Goal: Task Accomplishment & Management: Manage account settings

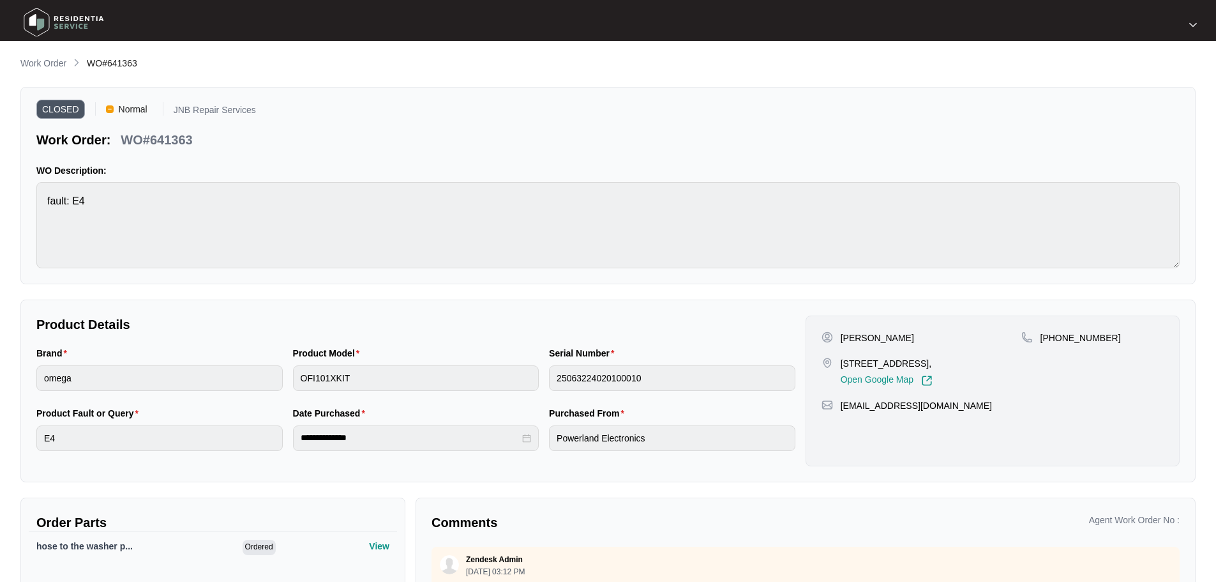
click at [64, 8] on img at bounding box center [63, 22] width 89 height 38
click at [64, 17] on img at bounding box center [63, 22] width 89 height 38
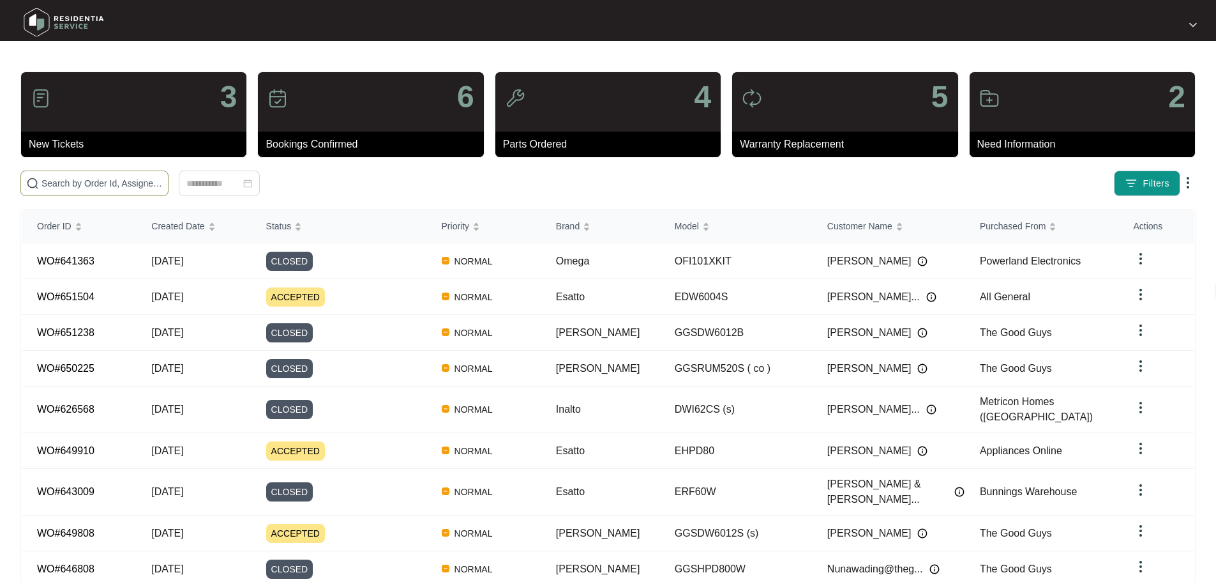
click at [163, 186] on input "text" at bounding box center [102, 183] width 121 height 14
paste input "648873"
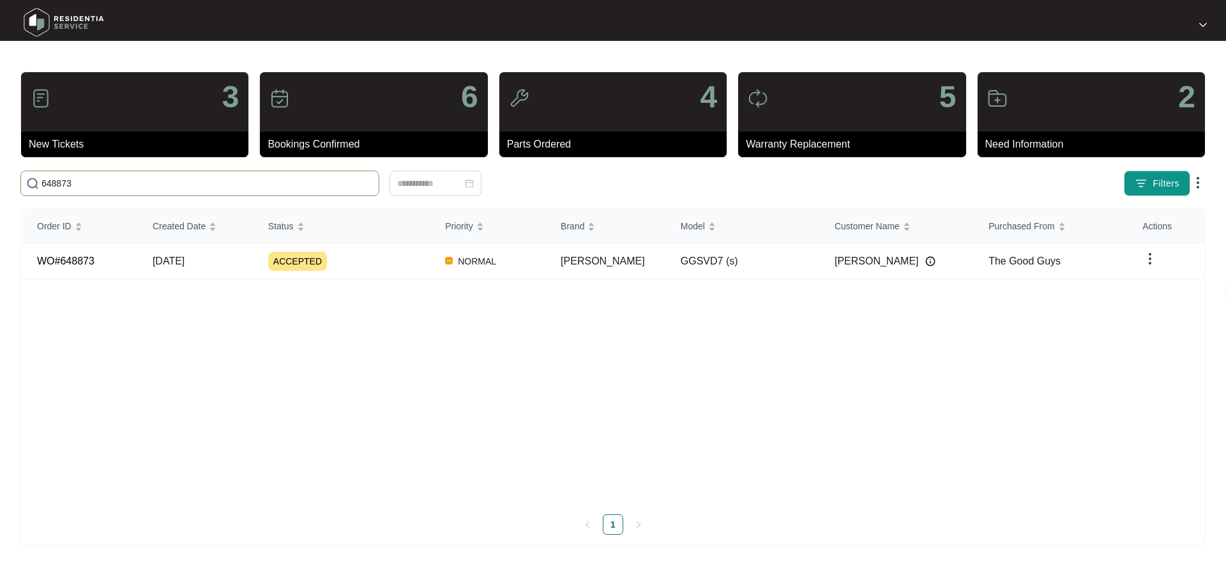
type input "648873"
click at [401, 271] on td "ACCEPTED" at bounding box center [341, 261] width 177 height 36
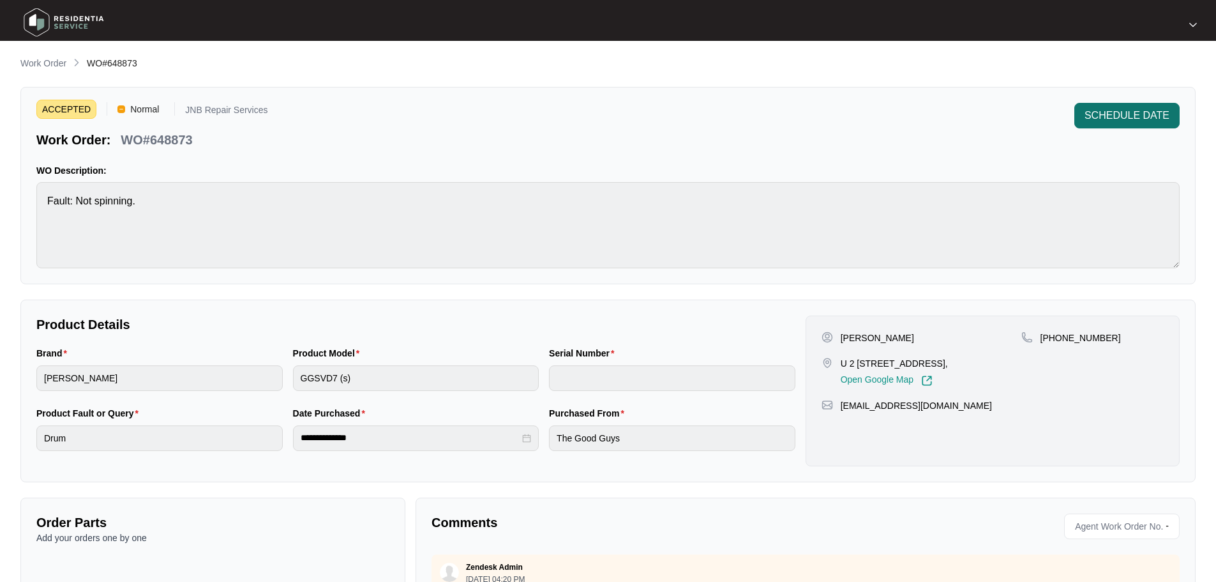
click at [1126, 123] on span "SCHEDULE DATE" at bounding box center [1127, 115] width 85 height 15
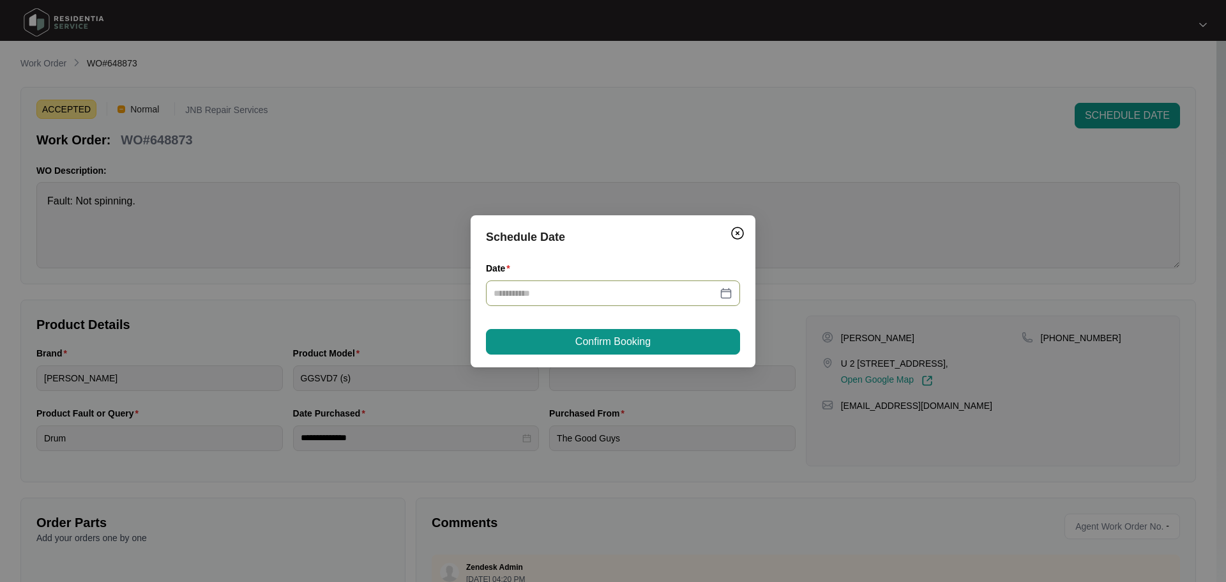
click at [725, 293] on div at bounding box center [613, 293] width 239 height 14
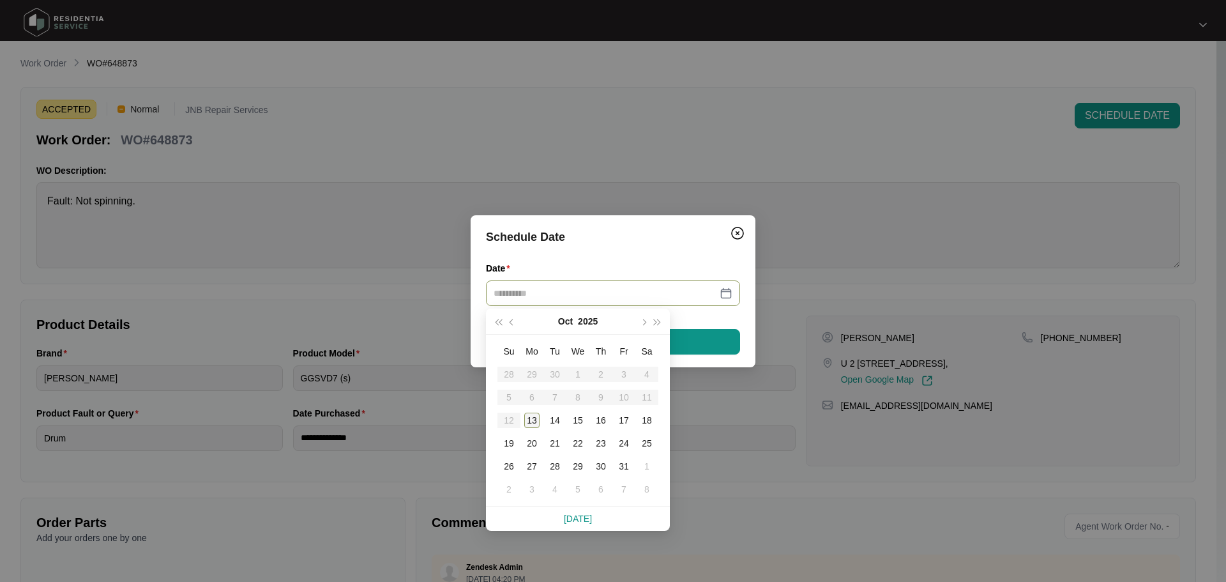
click at [532, 420] on div "13" at bounding box center [531, 419] width 15 height 15
type input "**********"
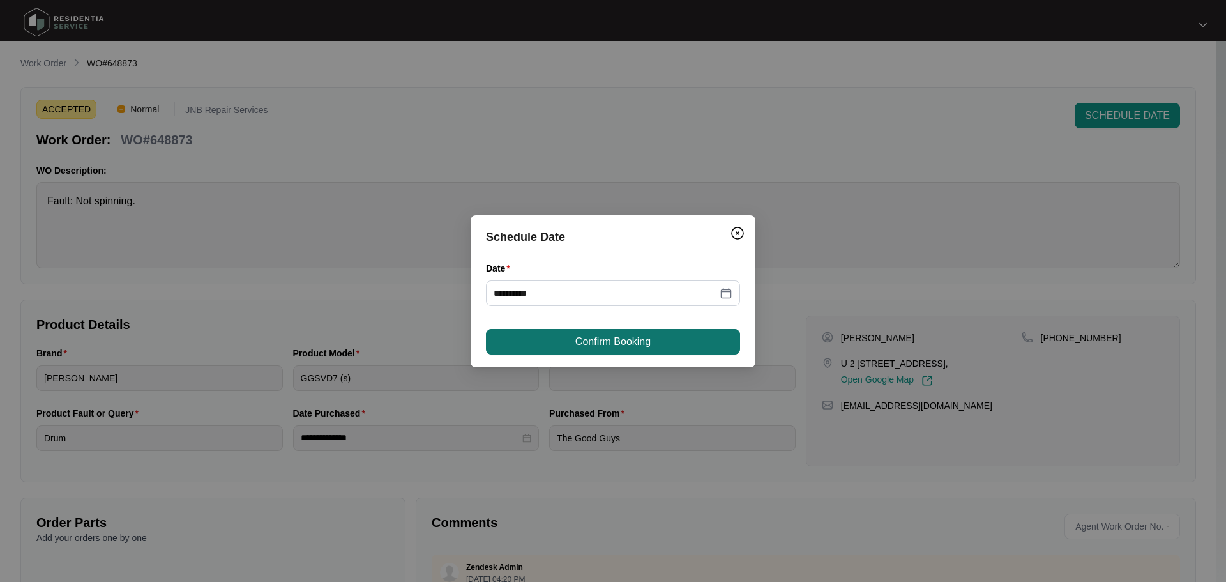
click at [616, 354] on button "Confirm Booking" at bounding box center [613, 342] width 254 height 26
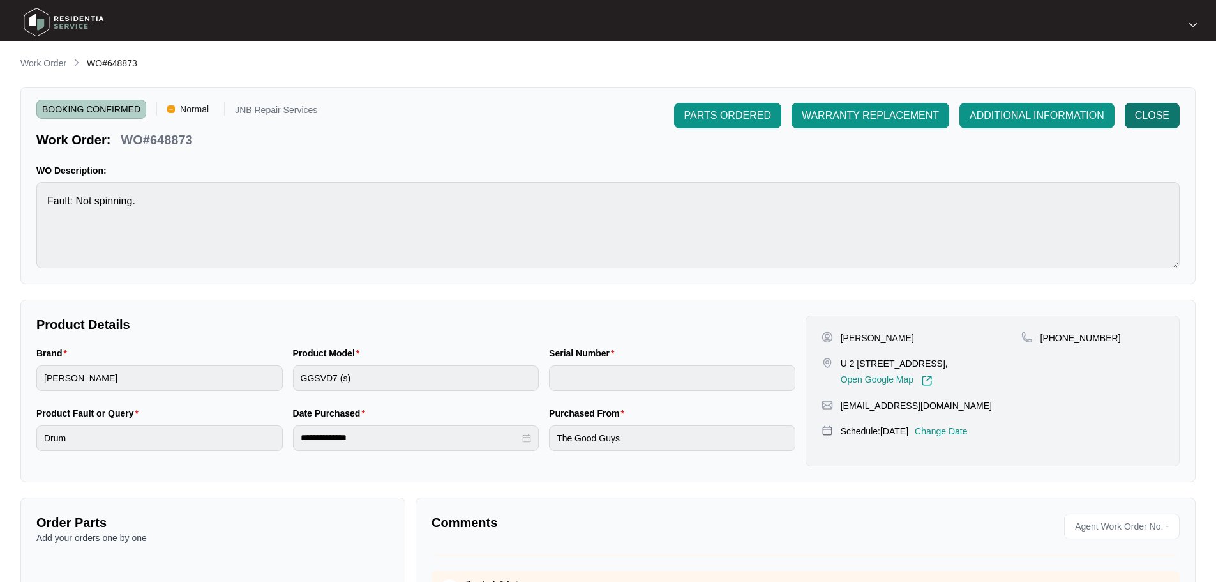
click at [1169, 110] on button "CLOSE" at bounding box center [1152, 116] width 55 height 26
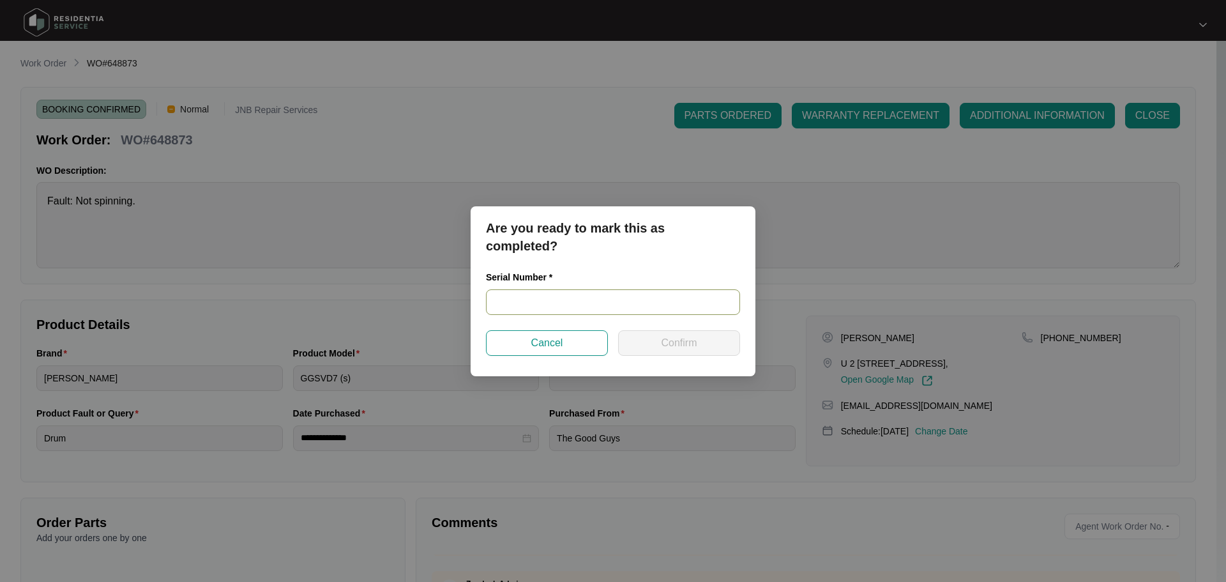
click at [630, 305] on input "text" at bounding box center [613, 302] width 254 height 26
paste input "541N964360143275L00108"
type input "541N964360143275L00108"
click at [661, 341] on span "Confirm" at bounding box center [679, 342] width 36 height 15
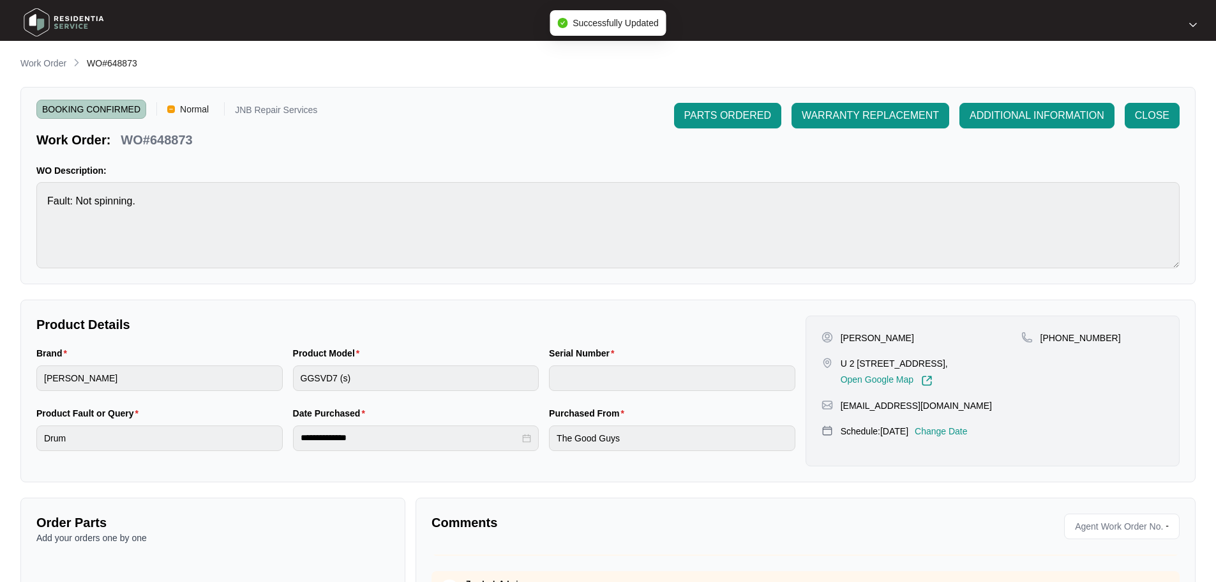
type input "541N964360143275L00108"
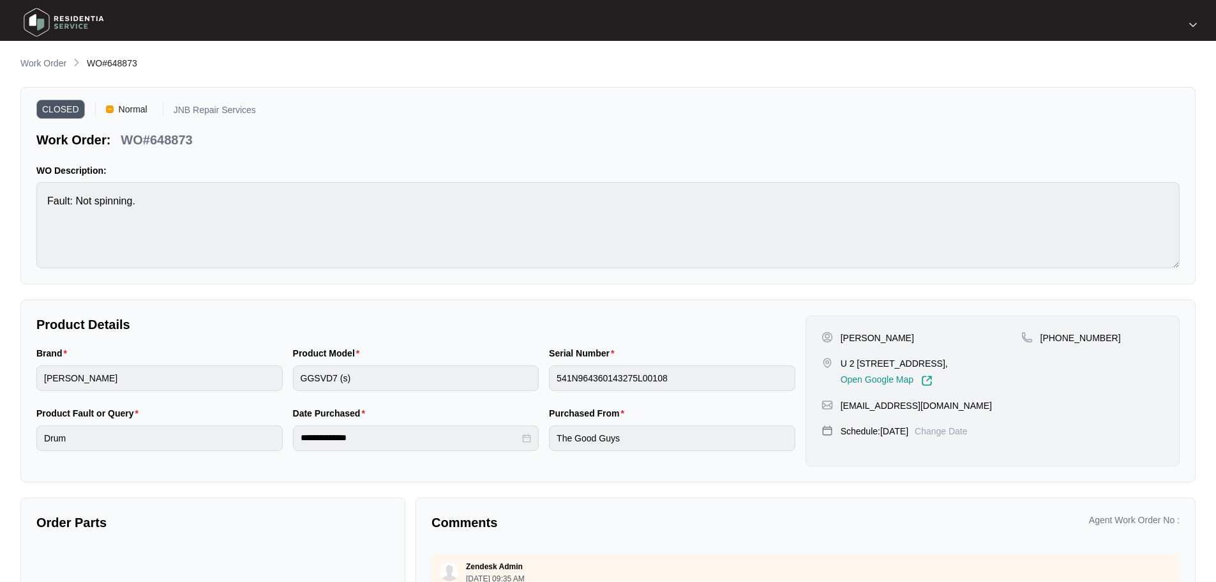
click at [70, 22] on img at bounding box center [63, 22] width 89 height 38
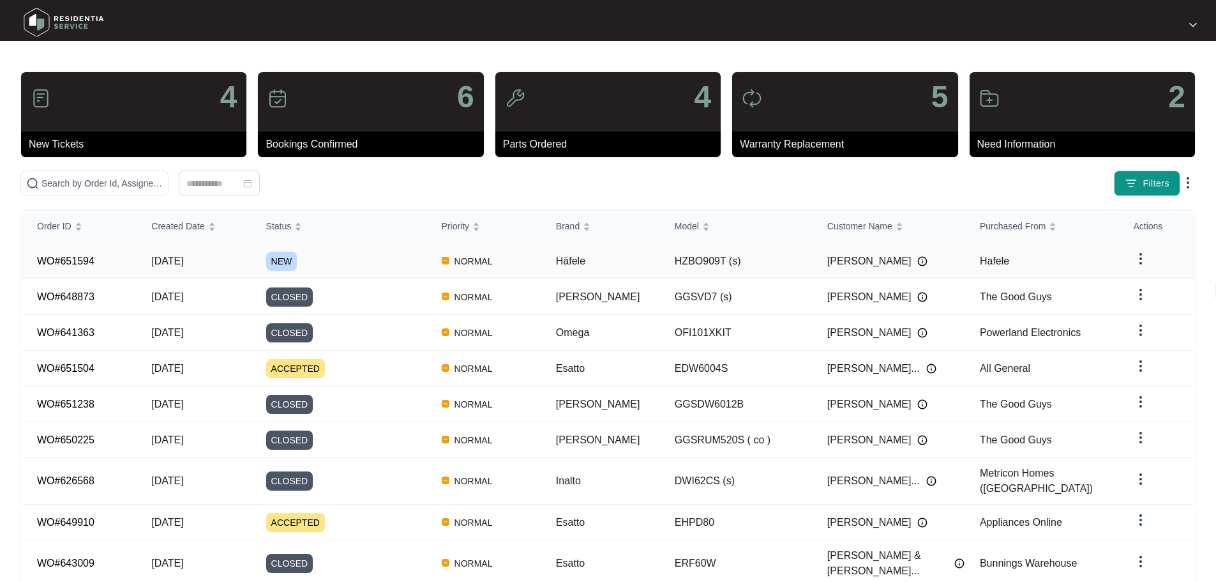
click at [397, 263] on div "NEW" at bounding box center [346, 261] width 160 height 19
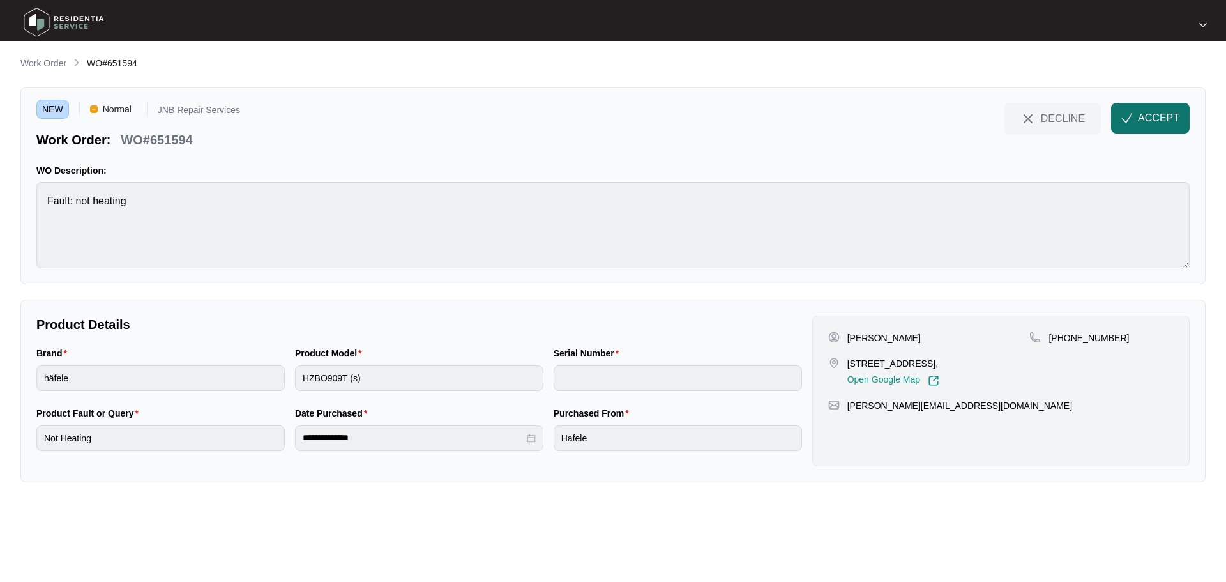
click at [1149, 124] on span "ACCEPT" at bounding box center [1159, 117] width 42 height 15
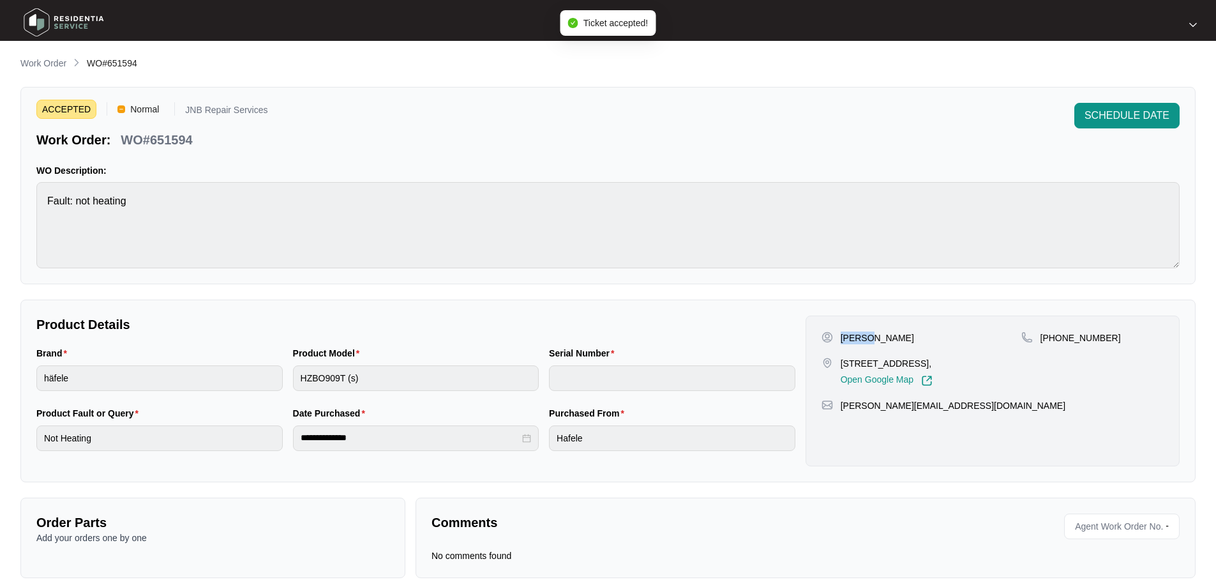
drag, startPoint x: 842, startPoint y: 336, endPoint x: 870, endPoint y: 340, distance: 28.4
click at [870, 340] on div "[PERSON_NAME]" at bounding box center [922, 337] width 200 height 13
copy p "[PERSON_NAME]"
drag, startPoint x: 842, startPoint y: 362, endPoint x: 1005, endPoint y: 358, distance: 162.9
click at [1005, 358] on div "[STREET_ADDRESS], Open Google Map" at bounding box center [922, 371] width 200 height 29
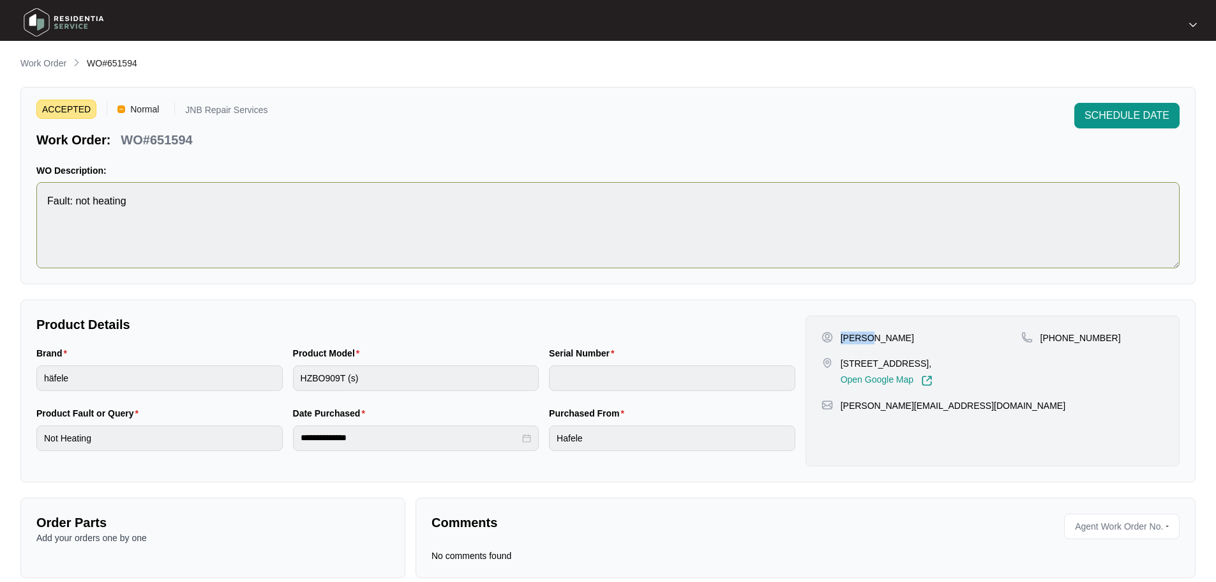
copy p "[STREET_ADDRESS],"
drag, startPoint x: 1054, startPoint y: 335, endPoint x: 1099, endPoint y: 335, distance: 44.7
click at [1099, 335] on p "[PHONE_NUMBER]" at bounding box center [1081, 337] width 80 height 13
copy p "433277940"
